Goal: Task Accomplishment & Management: Manage account settings

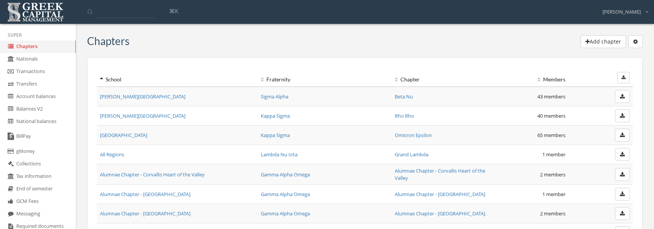
click at [352, 169] on td "Gamma Alpha Omega" at bounding box center [325, 174] width 134 height 20
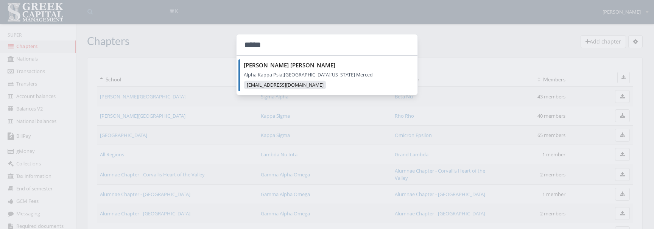
type input "*****"
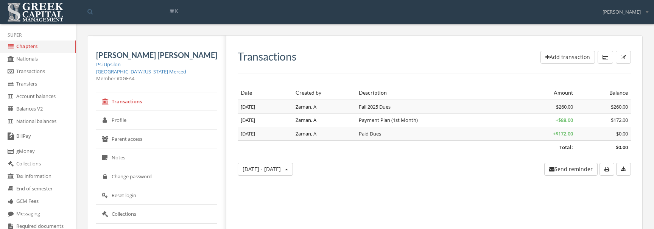
click at [159, 121] on link "Profile" at bounding box center [156, 120] width 121 height 19
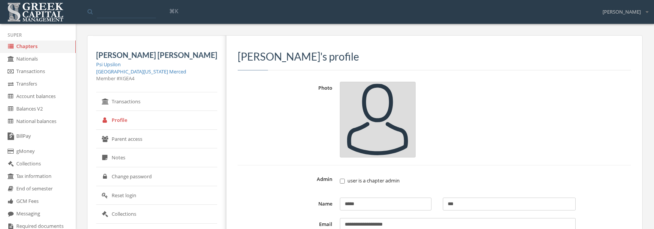
click at [340, 179] on label "user is a chapter admin" at bounding box center [458, 181] width 236 height 8
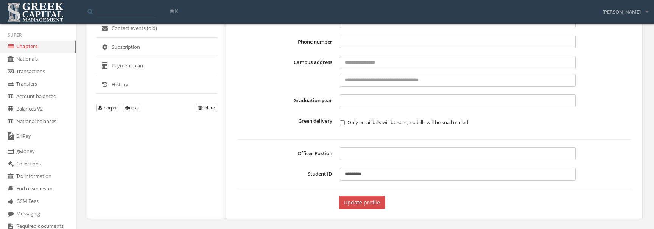
click at [339, 203] on button "Update profile" at bounding box center [362, 202] width 46 height 13
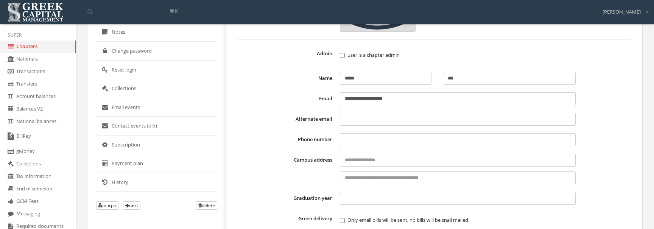
scroll to position [147, 0]
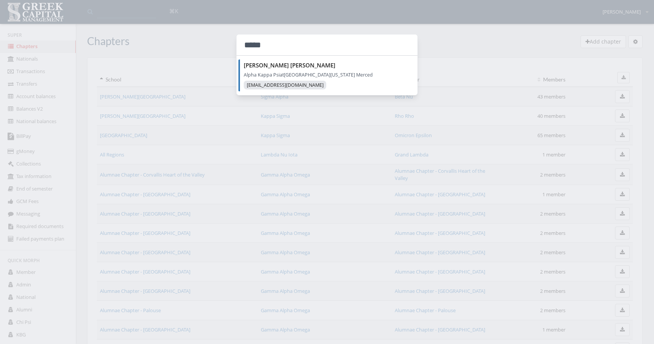
type input "*****"
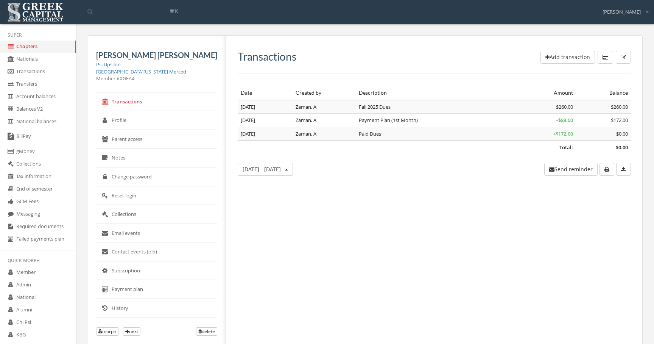
click at [158, 130] on link "Parent access" at bounding box center [156, 139] width 121 height 19
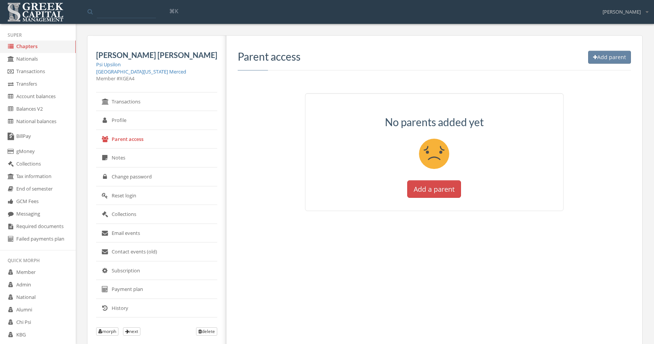
click at [158, 125] on link "Profile" at bounding box center [156, 120] width 121 height 19
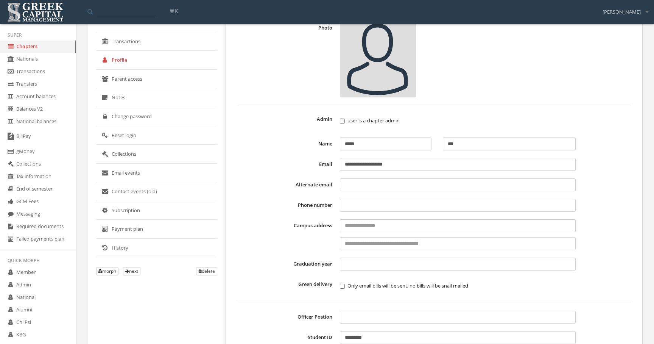
click at [342, 123] on label "user is a chapter admin" at bounding box center [458, 121] width 236 height 8
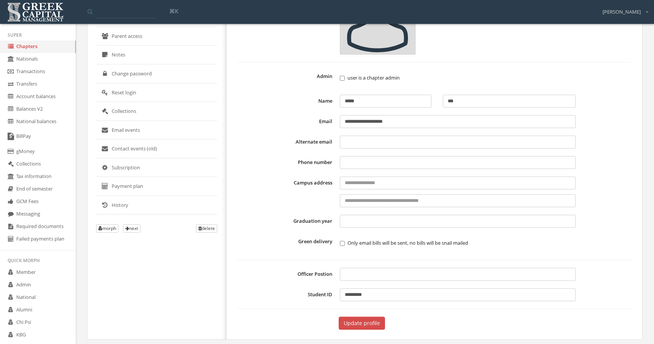
scroll to position [109, 0]
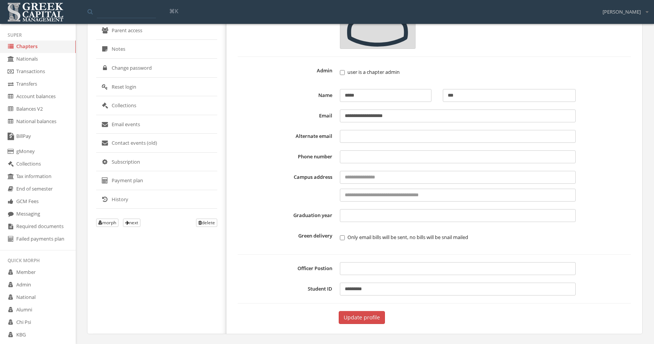
click at [339, 318] on button "Update profile" at bounding box center [362, 317] width 46 height 13
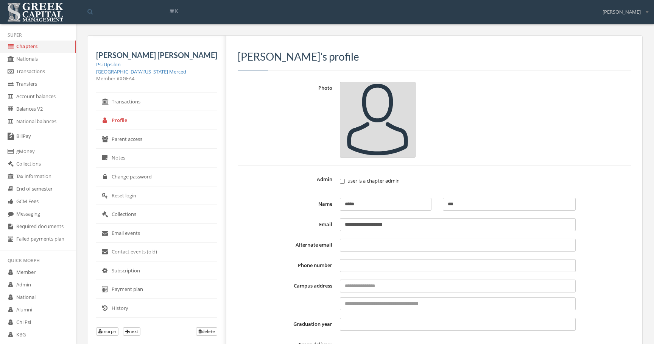
click at [340, 187] on div "user is a chapter admin" at bounding box center [458, 181] width 236 height 17
click at [343, 181] on label "user is a chapter admin" at bounding box center [458, 181] width 236 height 8
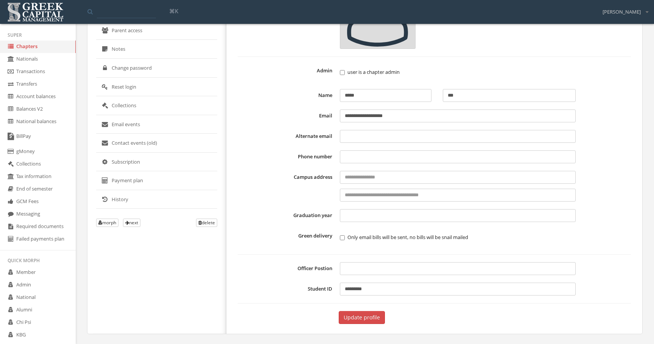
click at [339, 314] on button "Update profile" at bounding box center [362, 317] width 46 height 13
click at [324, 144] on form "**********" at bounding box center [434, 148] width 393 height 351
click at [324, 143] on form "**********" at bounding box center [434, 148] width 393 height 351
click at [340, 142] on input "Alternate email" at bounding box center [458, 136] width 236 height 13
type input "**********"
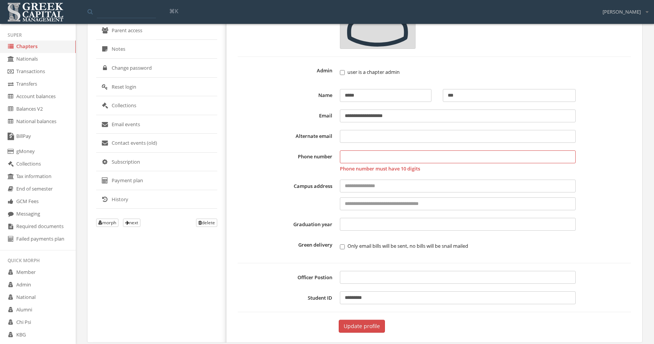
type input "**********"
click at [244, 159] on label "Phone number" at bounding box center [287, 161] width 98 height 22
drag, startPoint x: 249, startPoint y: 157, endPoint x: 271, endPoint y: 168, distance: 23.5
click at [271, 168] on label "Phone number" at bounding box center [287, 161] width 98 height 22
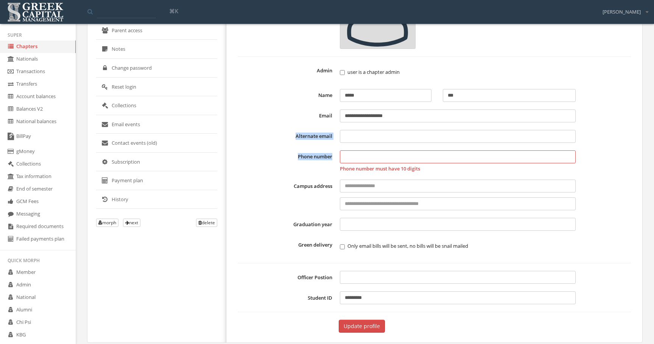
drag, startPoint x: 273, startPoint y: 167, endPoint x: 252, endPoint y: 126, distance: 46.7
click at [252, 126] on form "**********" at bounding box center [434, 153] width 393 height 360
click at [238, 143] on form "**********" at bounding box center [434, 153] width 393 height 360
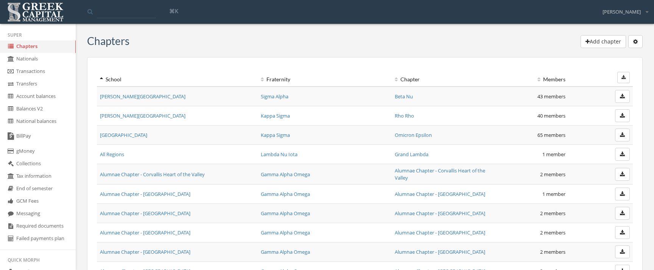
click at [49, 86] on link "Transfers" at bounding box center [38, 84] width 76 height 12
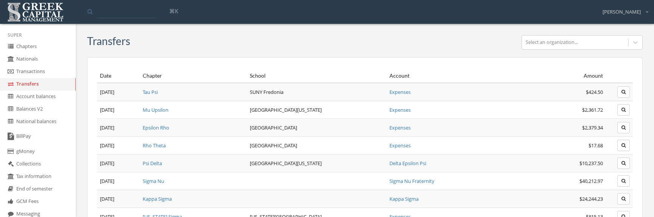
scroll to position [355, 0]
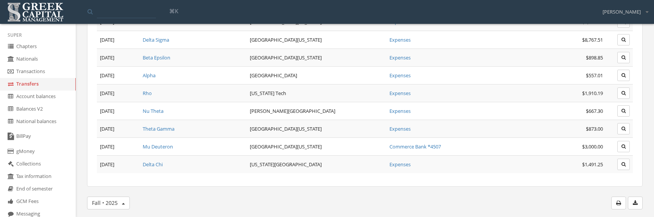
click at [634, 198] on button "button" at bounding box center [635, 202] width 15 height 13
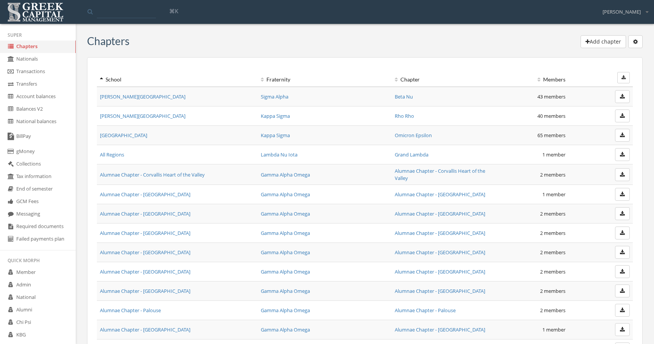
click at [55, 71] on link "Transactions" at bounding box center [38, 71] width 76 height 12
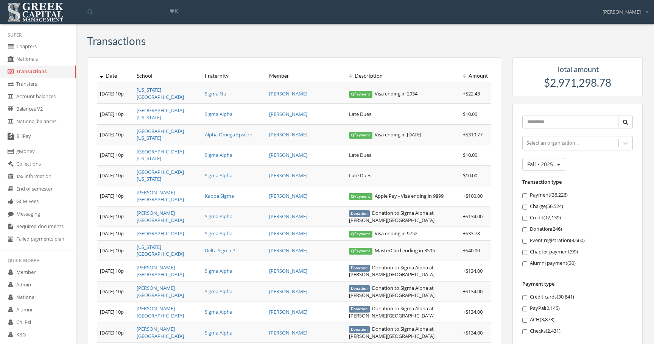
click at [558, 161] on button "Fall • 2025" at bounding box center [543, 164] width 43 height 13
click at [539, 233] on link "Show all options" at bounding box center [535, 233] width 55 height 12
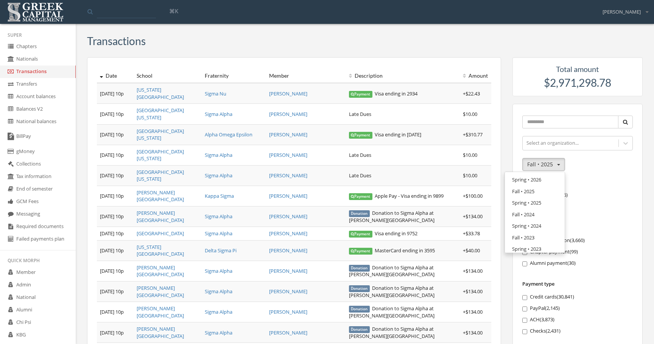
click at [542, 195] on link "Fall • 2025" at bounding box center [535, 191] width 55 height 12
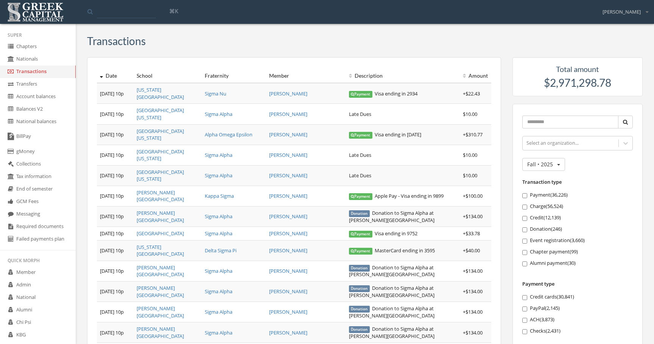
click at [557, 168] on button "Fall • 2025" at bounding box center [543, 164] width 43 height 13
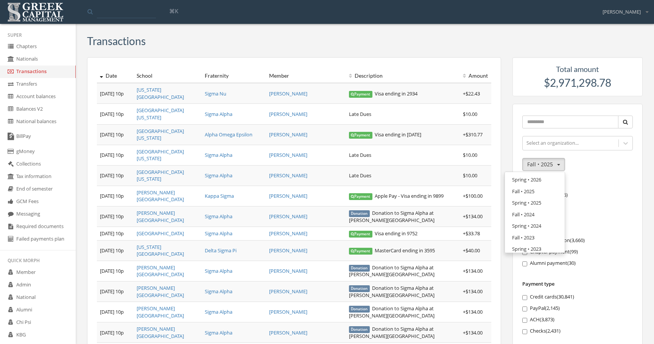
scroll to position [173, 0]
click at [539, 231] on link "Custom date range" at bounding box center [535, 234] width 55 height 12
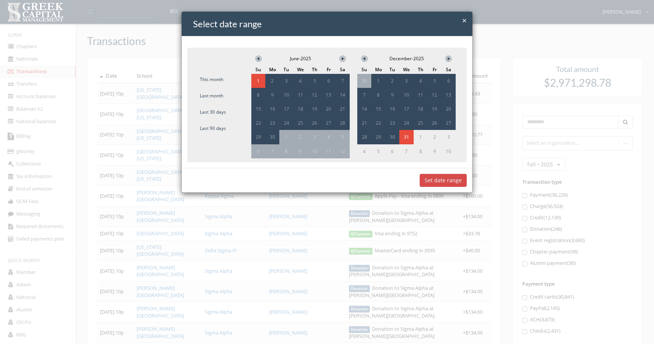
click at [257, 59] on icon at bounding box center [258, 58] width 4 height 3
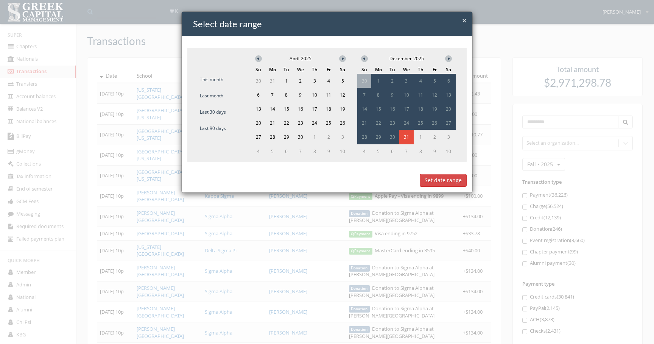
click at [257, 59] on icon at bounding box center [258, 58] width 4 height 3
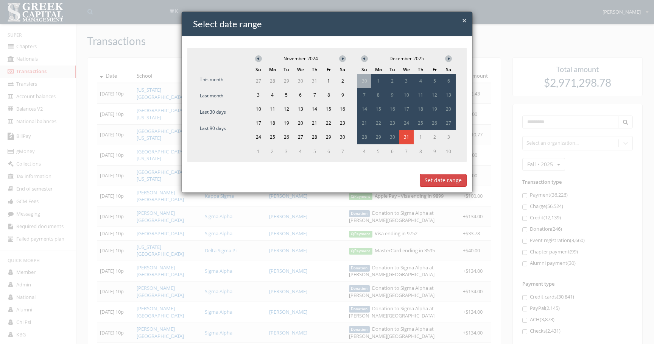
click at [257, 59] on icon at bounding box center [258, 58] width 4 height 3
click at [281, 94] on span "8" at bounding box center [286, 95] width 12 height 12
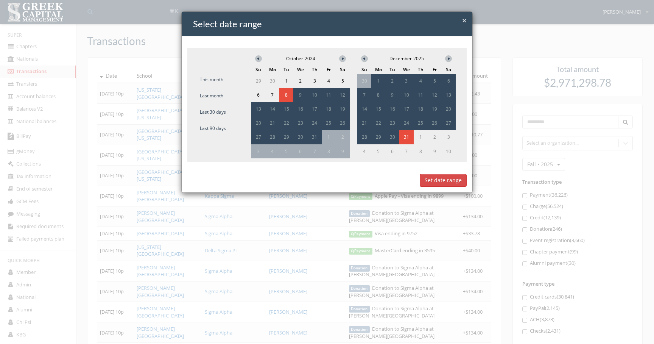
click at [444, 180] on button "Set date range" at bounding box center [443, 180] width 47 height 13
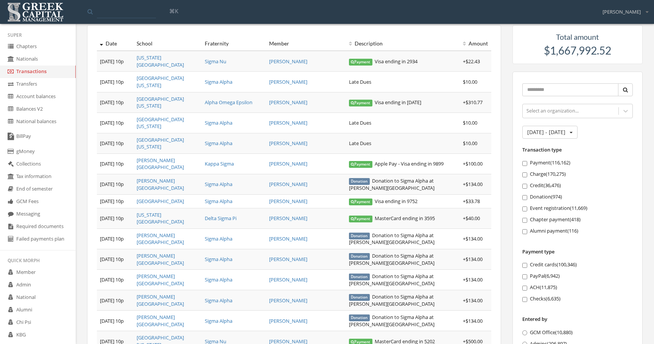
scroll to position [39, 0]
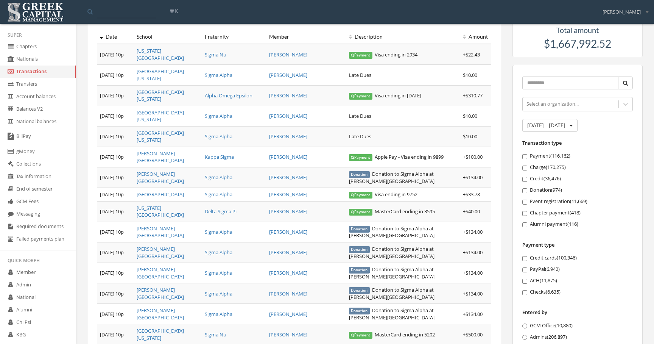
click at [539, 159] on label "Payment ( 116,162 )" at bounding box center [577, 156] width 111 height 8
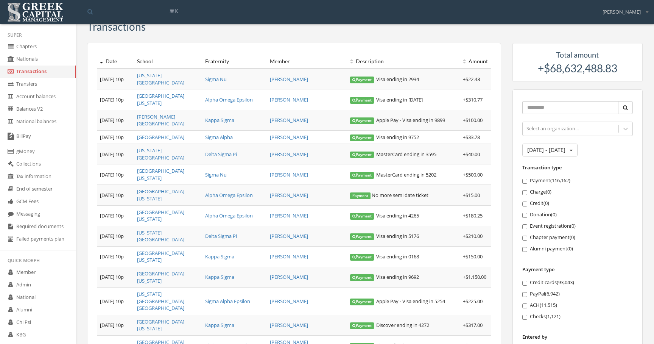
scroll to position [0, 0]
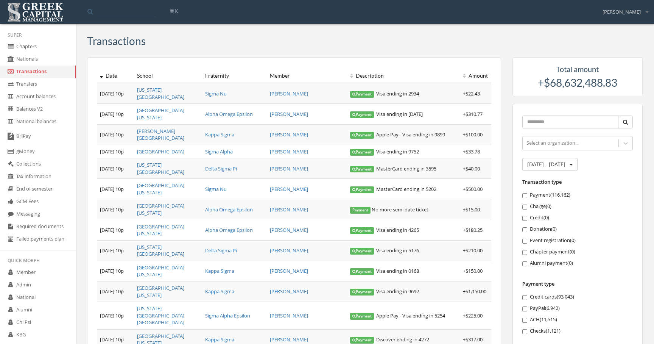
click at [564, 299] on label "Credit cards ( 93,043 )" at bounding box center [577, 297] width 111 height 8
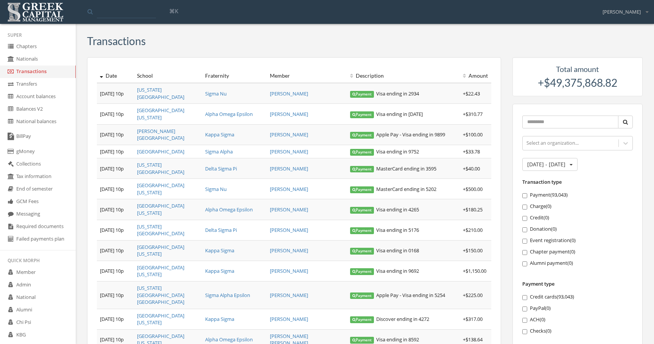
click at [567, 297] on label "Credit cards ( 93,043 )" at bounding box center [577, 297] width 111 height 8
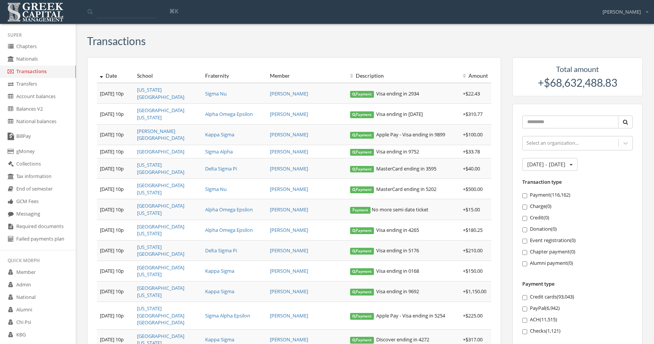
click at [559, 295] on label "Credit cards ( 93,043 )" at bounding box center [577, 297] width 111 height 8
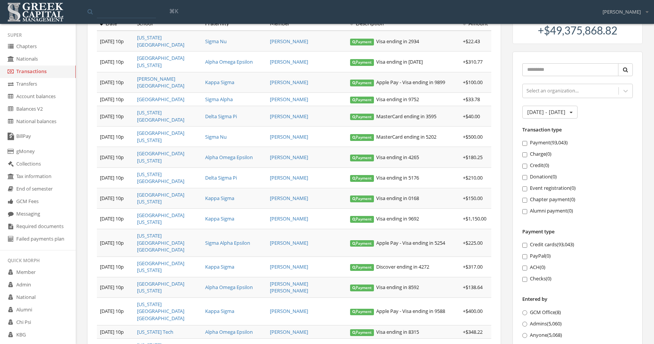
scroll to position [55, 0]
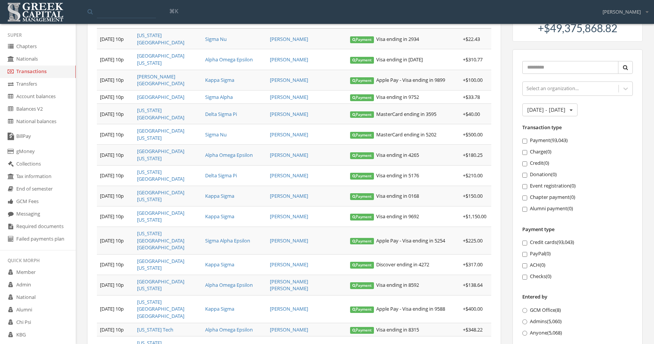
click at [536, 309] on label "GCM Office ( 8 )" at bounding box center [577, 310] width 111 height 8
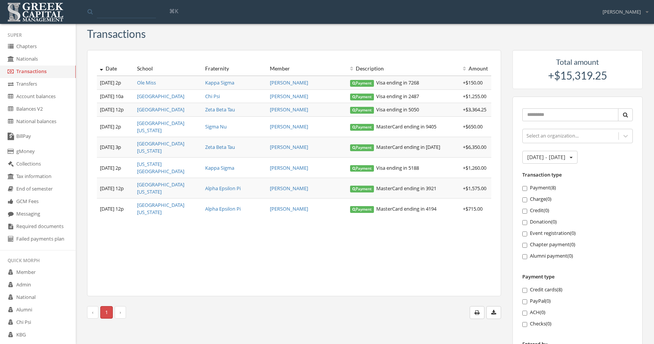
scroll to position [8, 0]
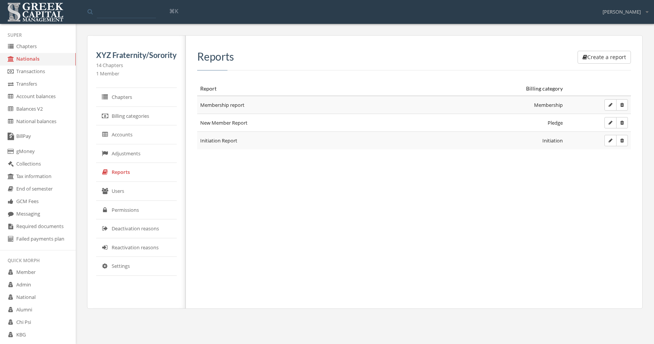
click at [152, 193] on link "Users" at bounding box center [136, 191] width 81 height 19
